Goal: Information Seeking & Learning: Learn about a topic

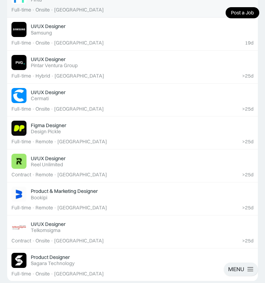
scroll to position [527, 0]
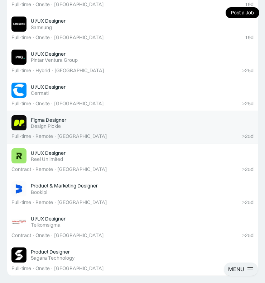
click at [56, 119] on div "Figma Designer" at bounding box center [49, 120] width 36 height 6
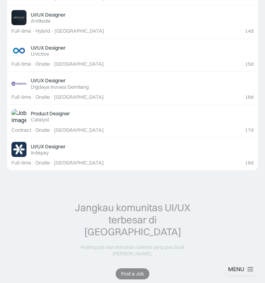
scroll to position [785, 0]
